Goal: Information Seeking & Learning: Find specific fact

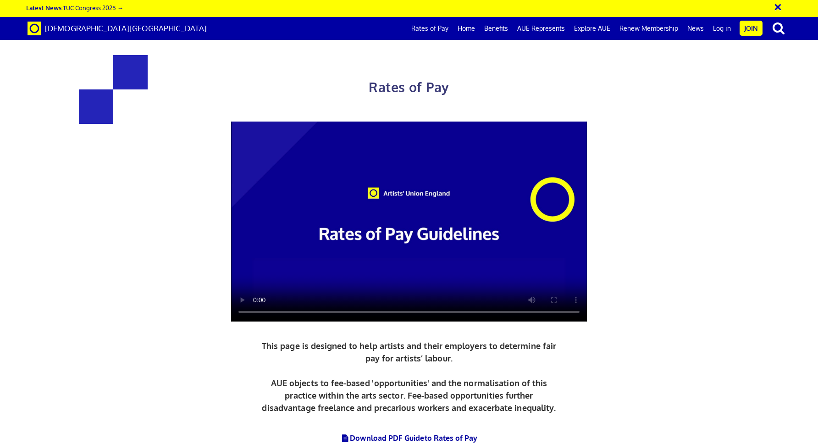
scroll to position [430, 0]
